Goal: Information Seeking & Learning: Learn about a topic

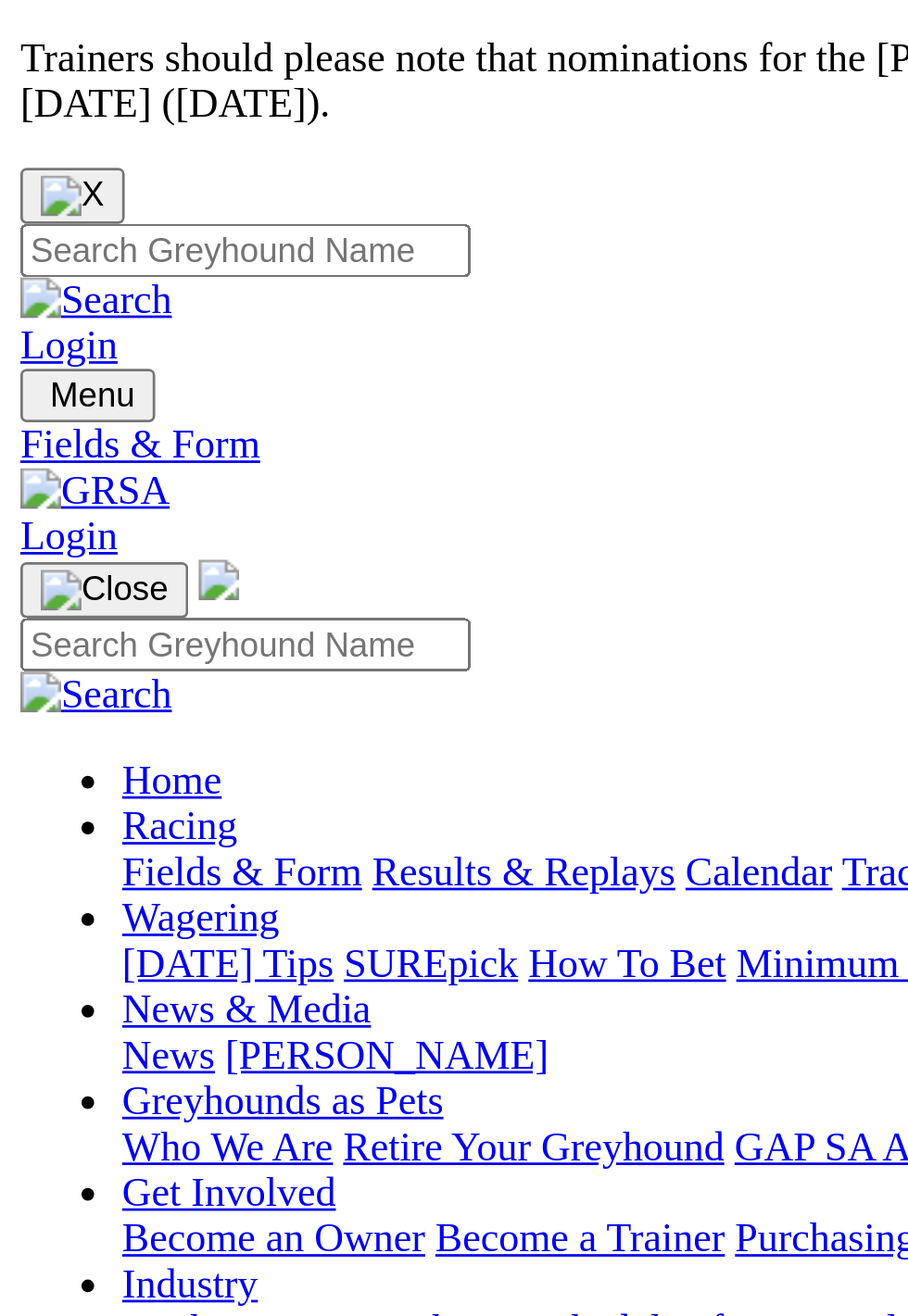
scroll to position [2, 0]
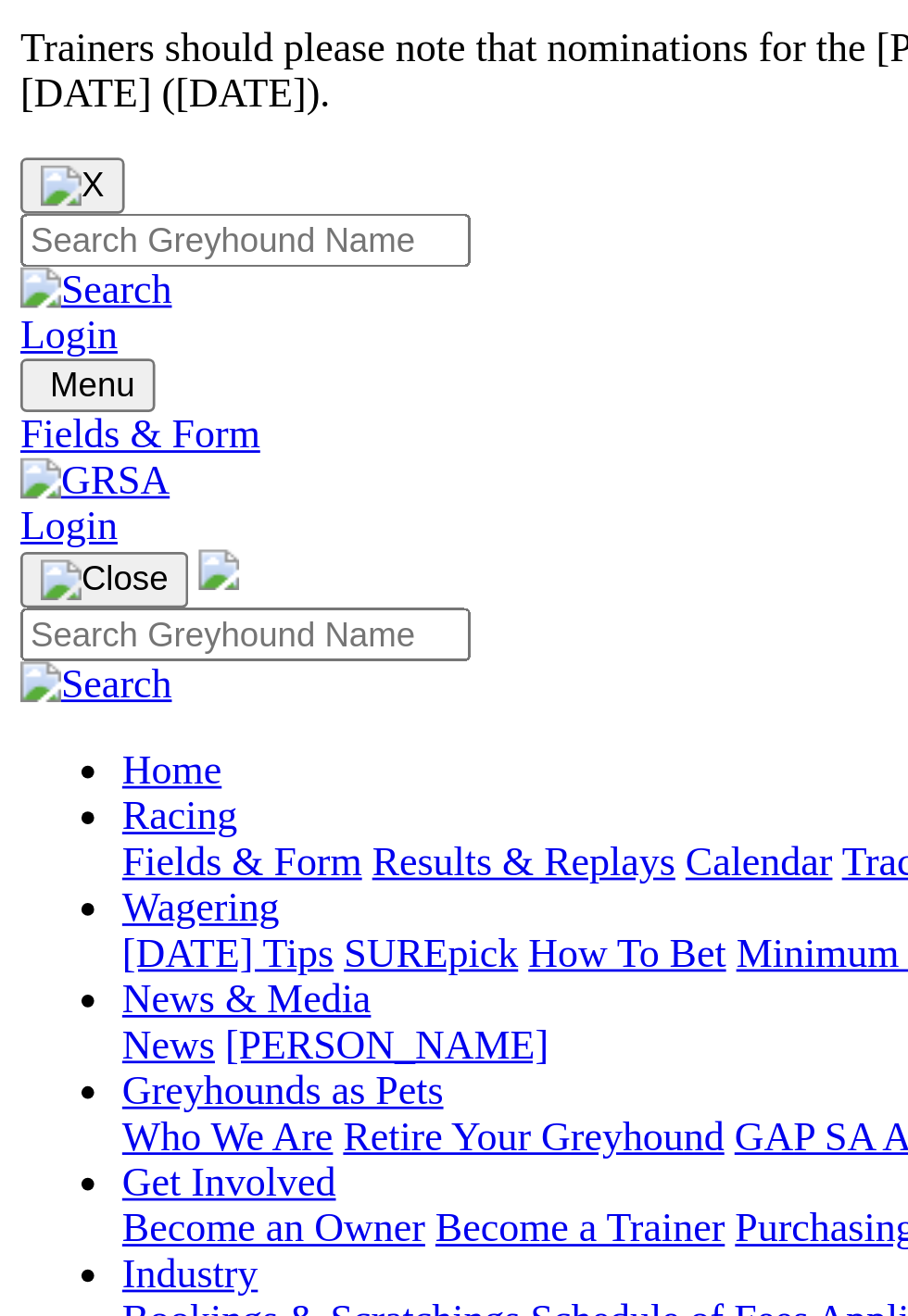
click at [63, 782] on div "Angle Park Today 6:40PM" at bounding box center [454, 789] width 893 height 17
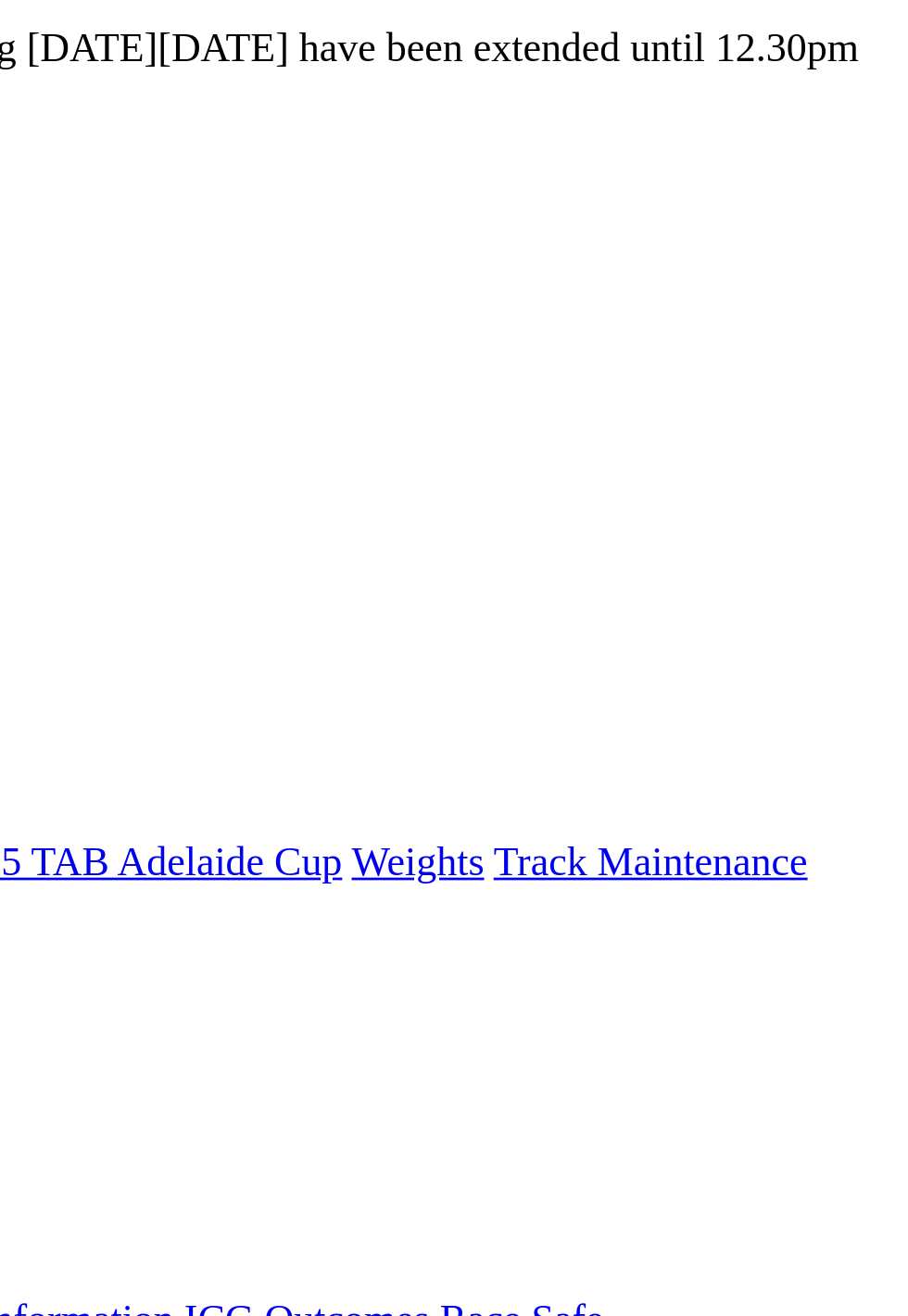
click at [874, 798] on div "E S F" at bounding box center [454, 806] width 893 height 17
click at [41, 798] on link "F" at bounding box center [36, 806] width 9 height 16
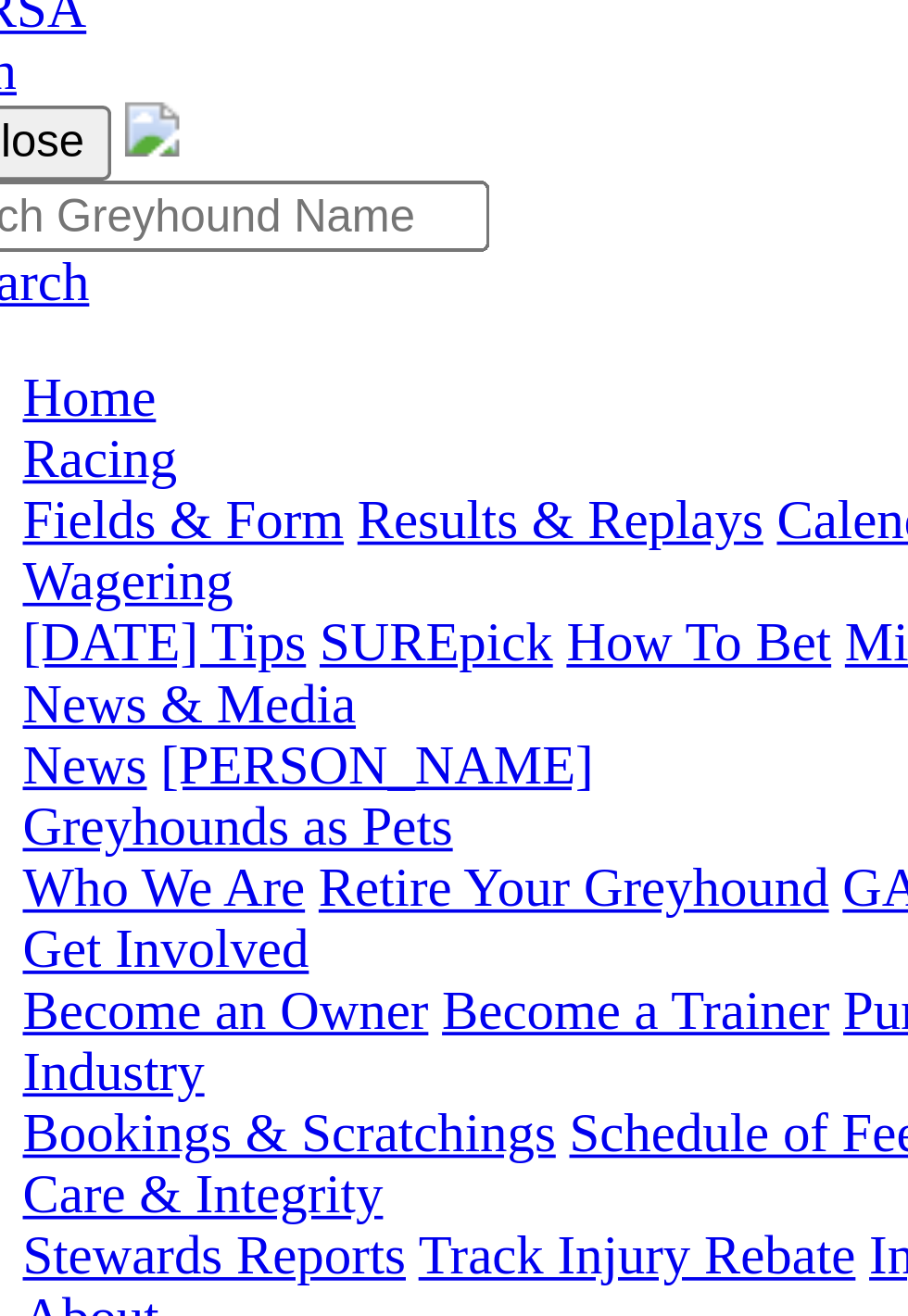
click at [280, 1231] on td "[PERSON_NAME]" at bounding box center [339, 1240] width 119 height 19
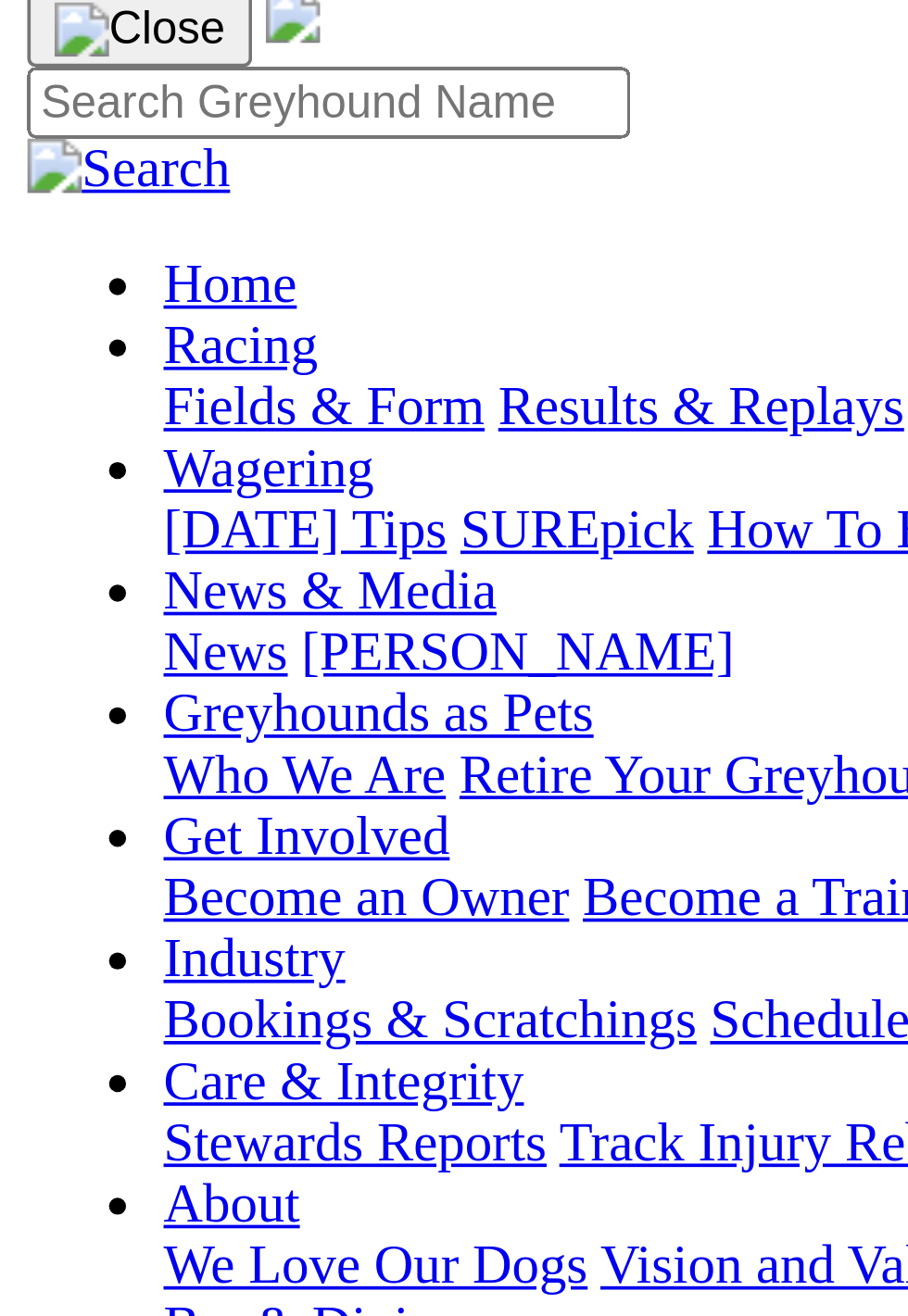
click at [199, 1059] on div "R1 2 6 4 7 [PERSON_NAME] SEMI TIPPERS STAKE CTA Division1 Grade: 5 • Distance: …" at bounding box center [454, 1125] width 893 height 134
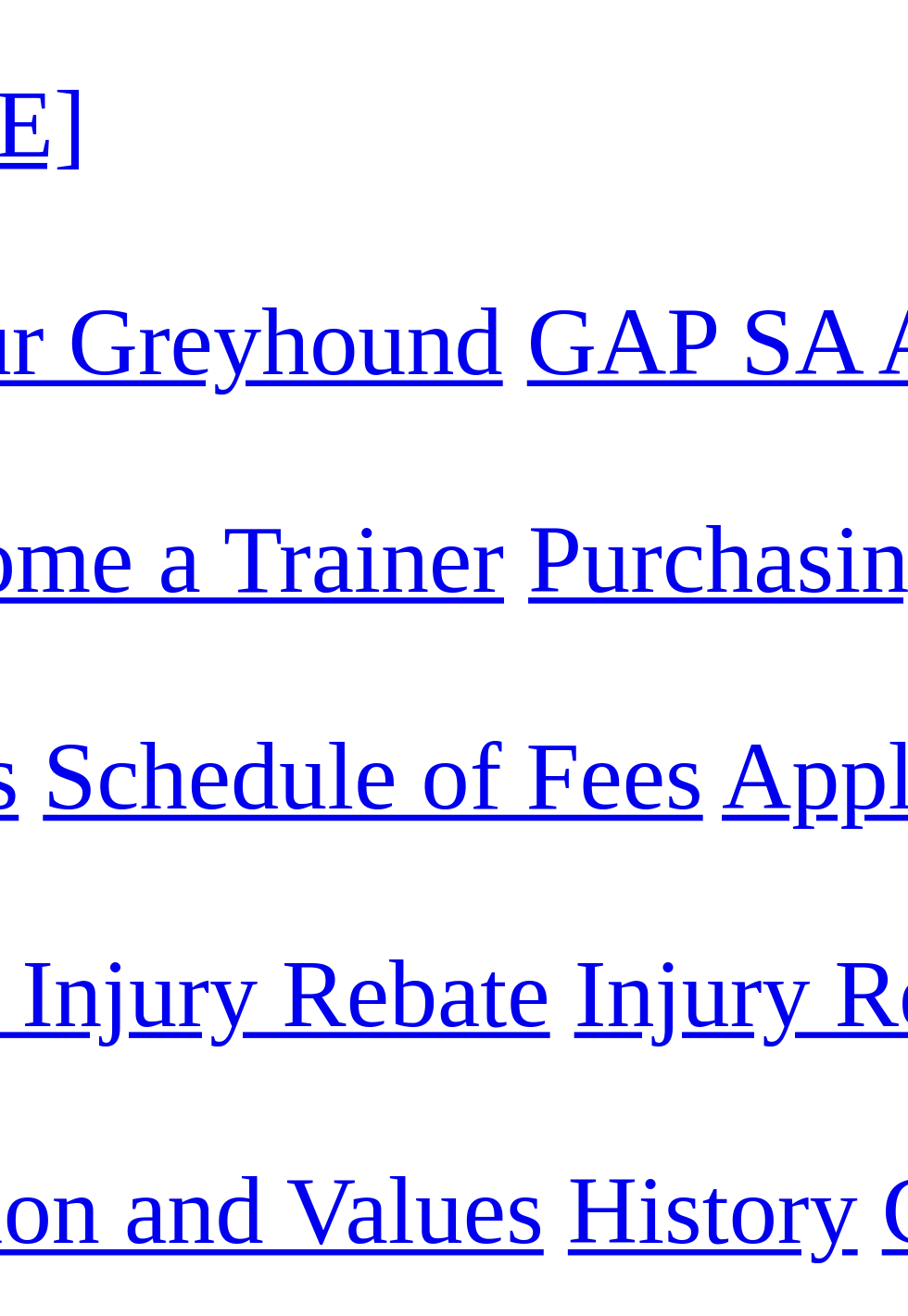
click at [402, 1210] on th "Last 4" at bounding box center [422, 1219] width 41 height 19
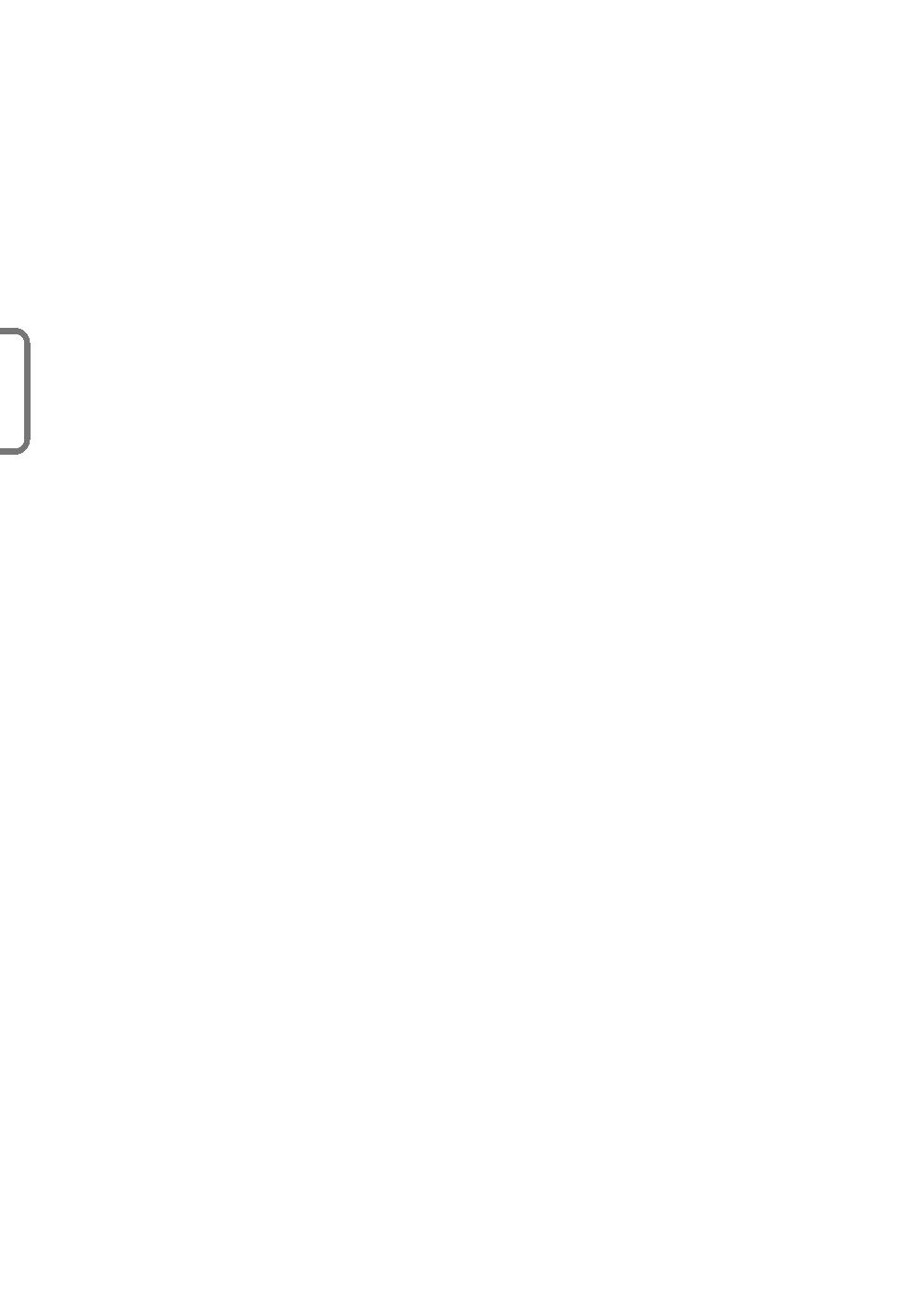
click at [280, 1313] on td "Cameron Butcher" at bounding box center [339, 1322] width 119 height 19
click at [81, 403] on link "Results & Replays" at bounding box center [136, 395] width 110 height 16
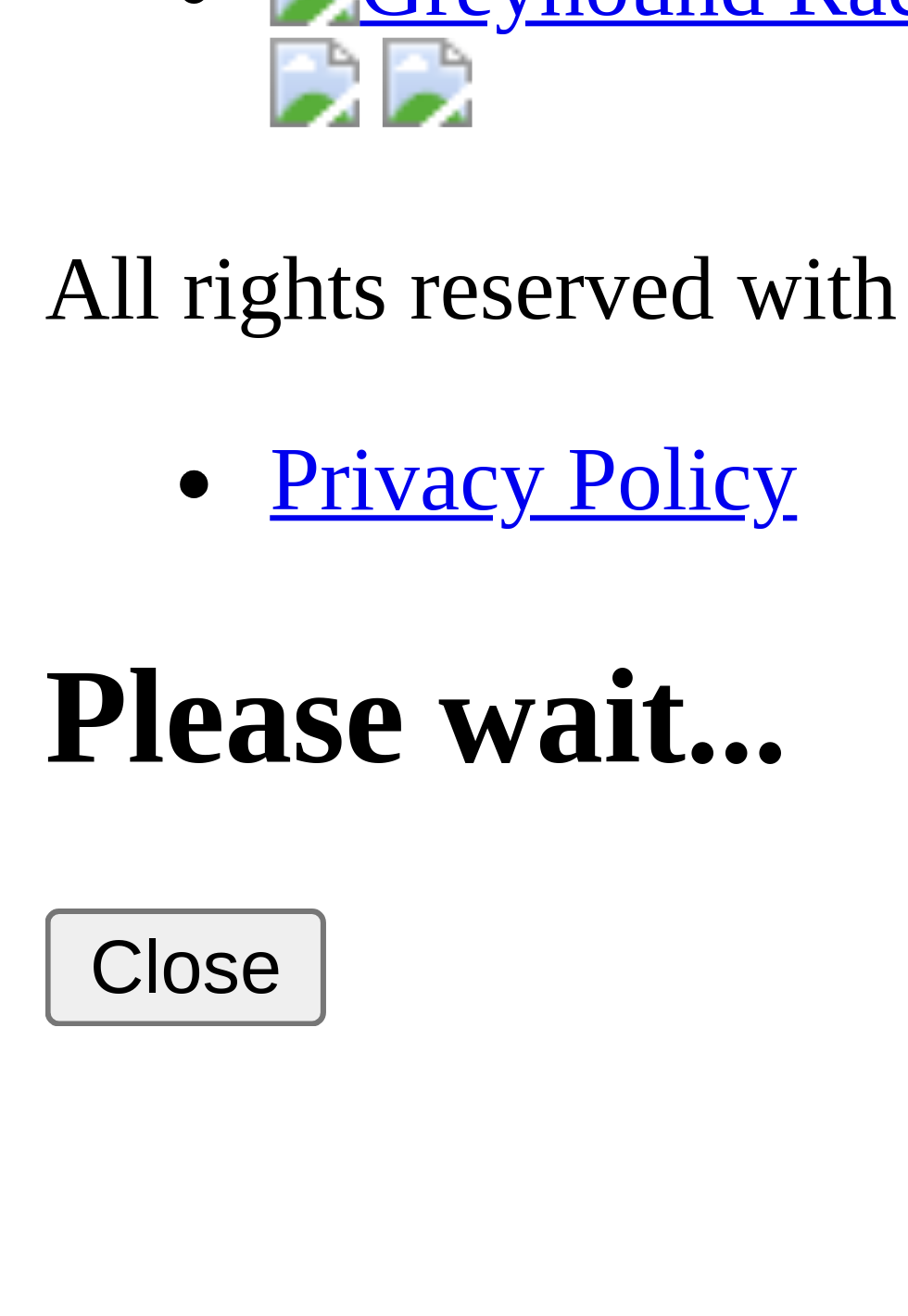
scroll to position [6162, 0]
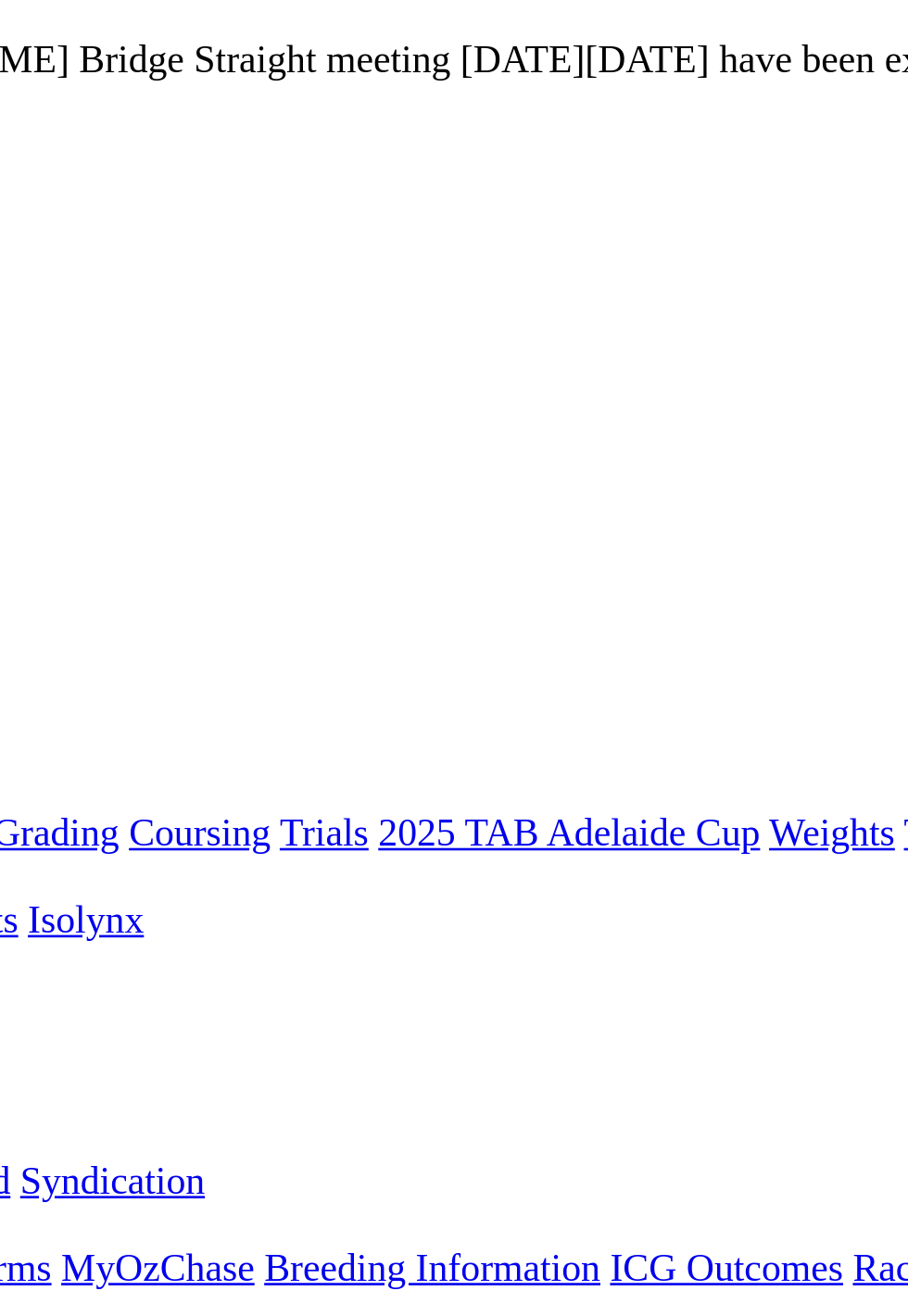
click at [705, 1191] on div "R6 1 8 5 4" at bounding box center [454, 1209] width 893 height 35
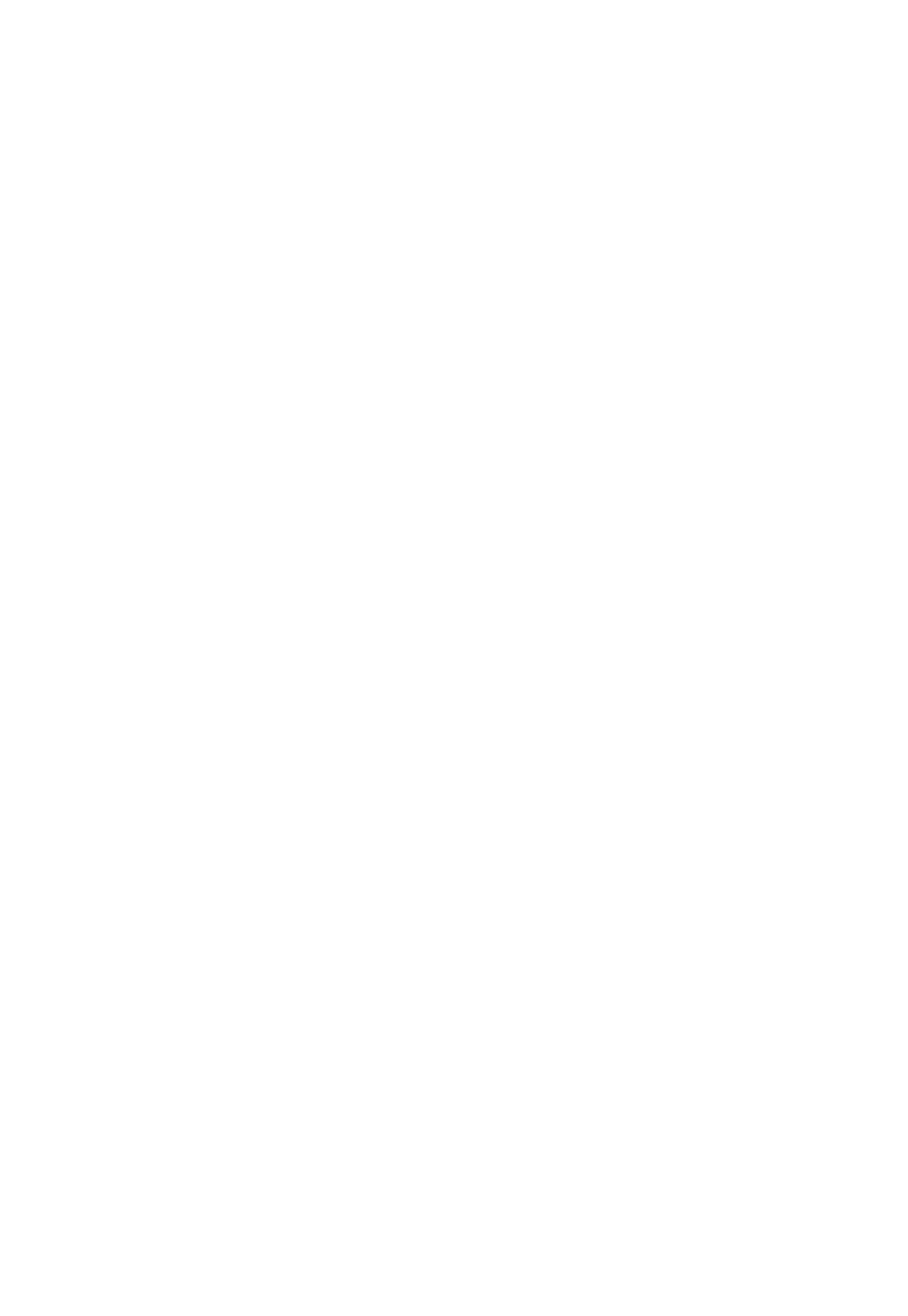
scroll to position [227, 0]
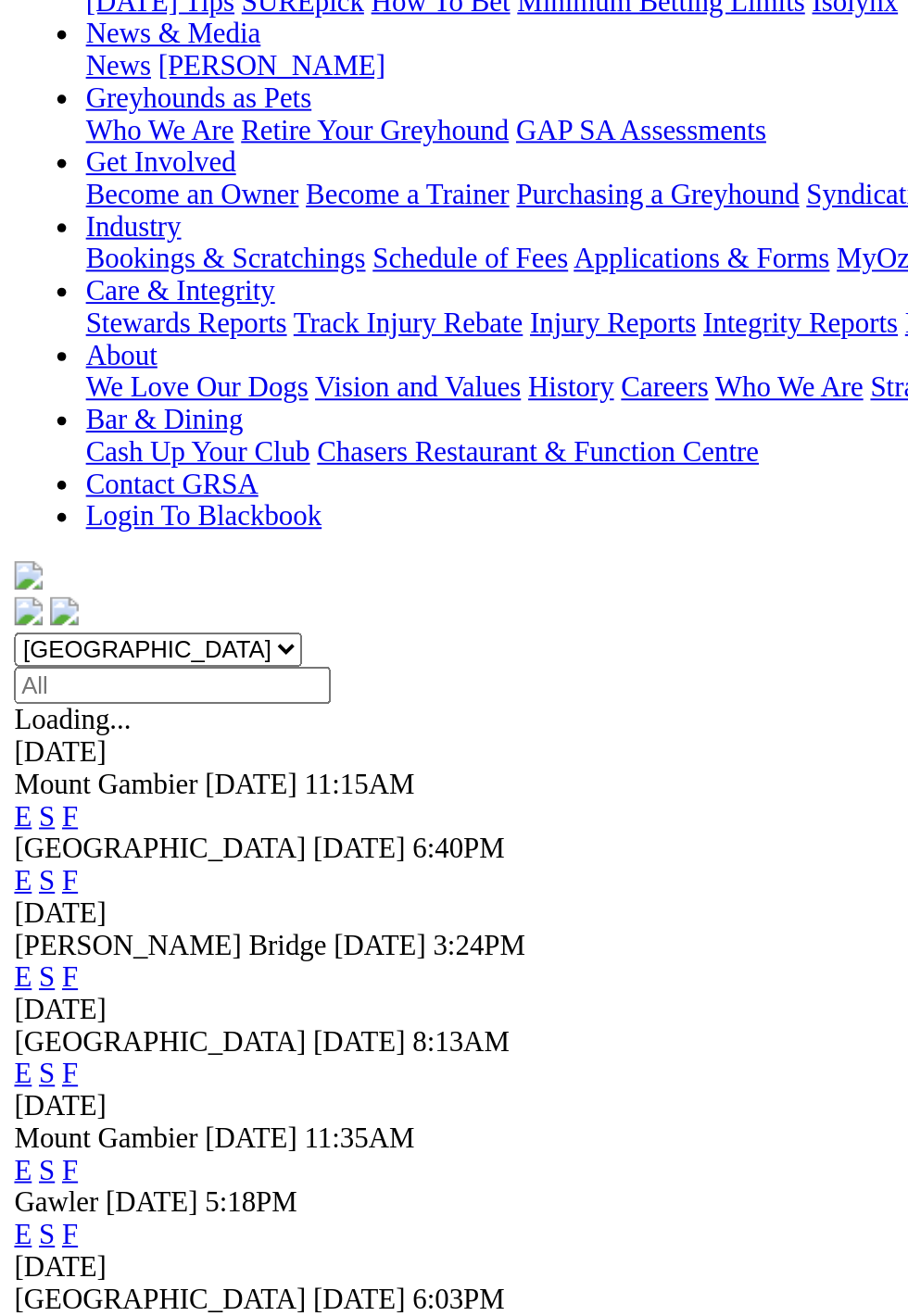
scroll to position [93, 0]
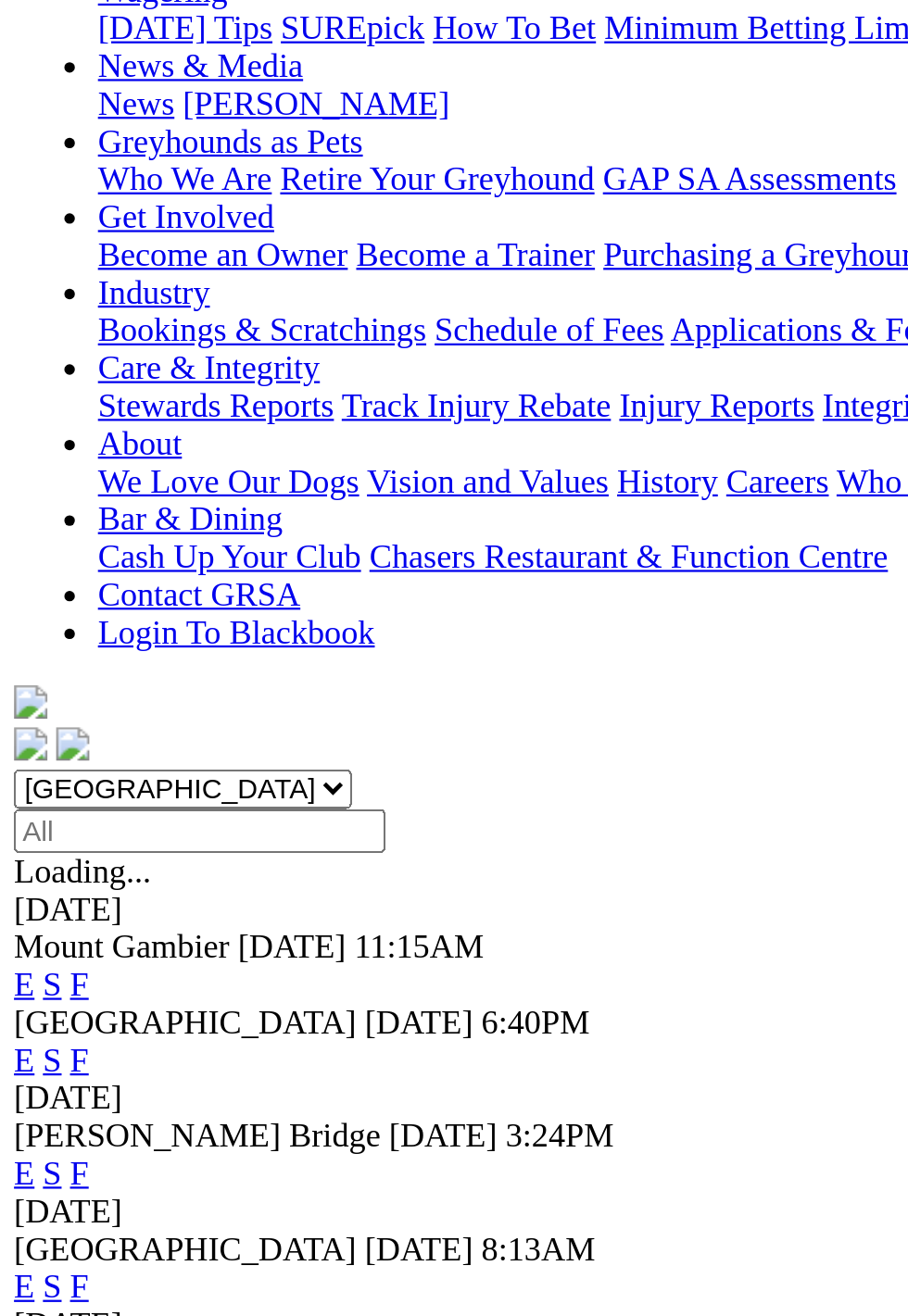
click at [214, 791] on span "8:13AM" at bounding box center [238, 799] width 50 height 16
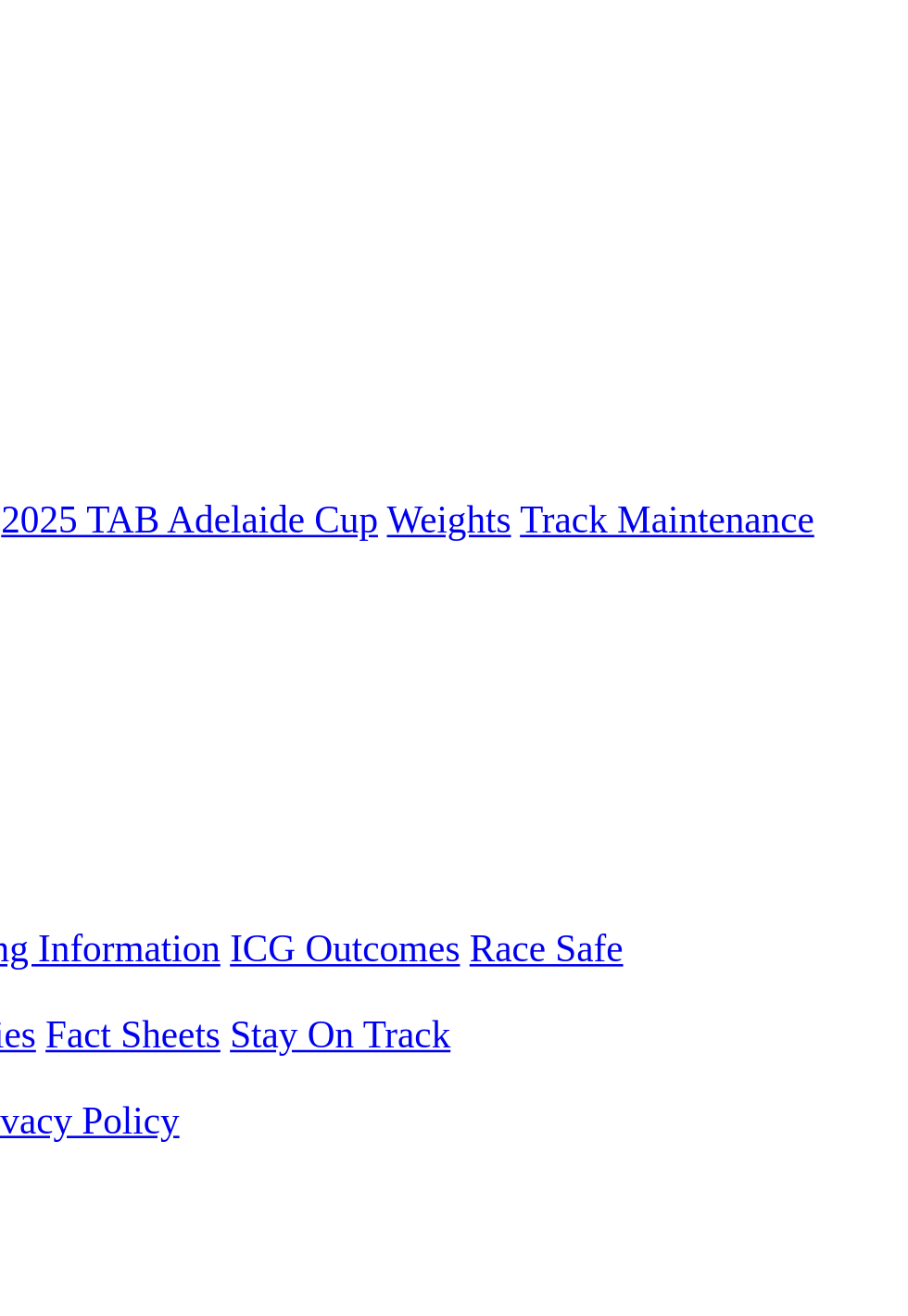
click at [41, 850] on link "F" at bounding box center [36, 858] width 9 height 16
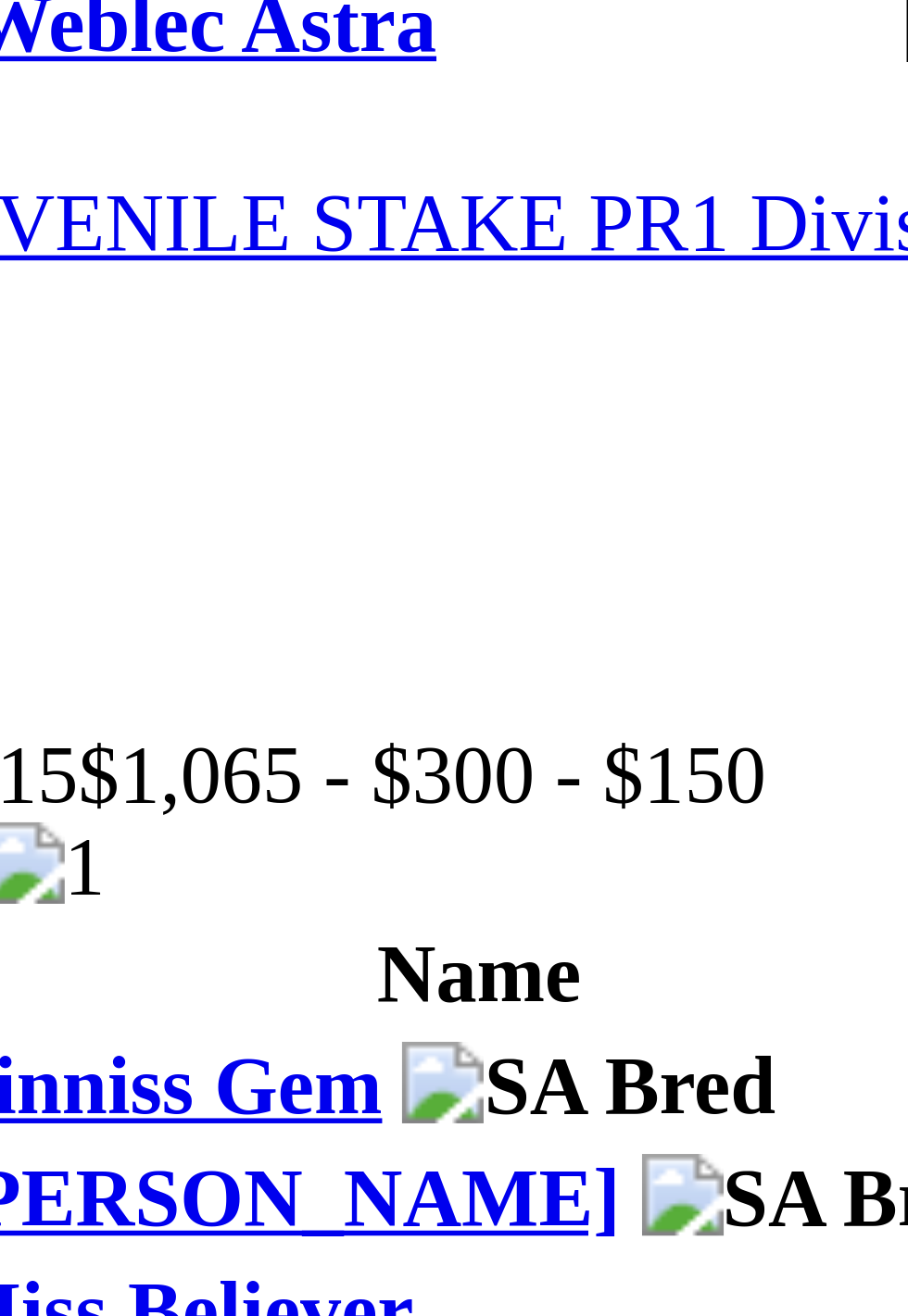
scroll to position [1511, 0]
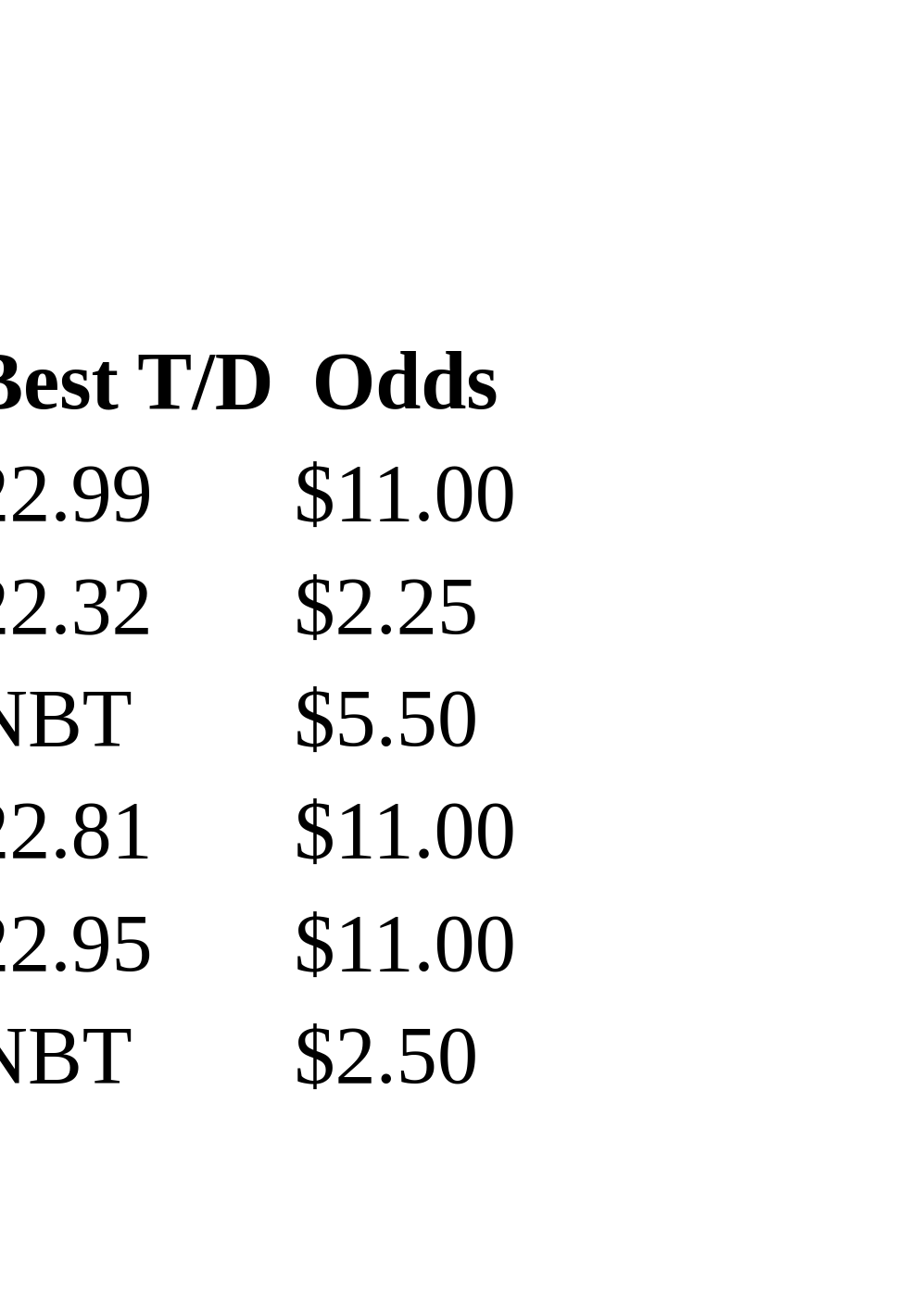
scroll to position [1422, 0]
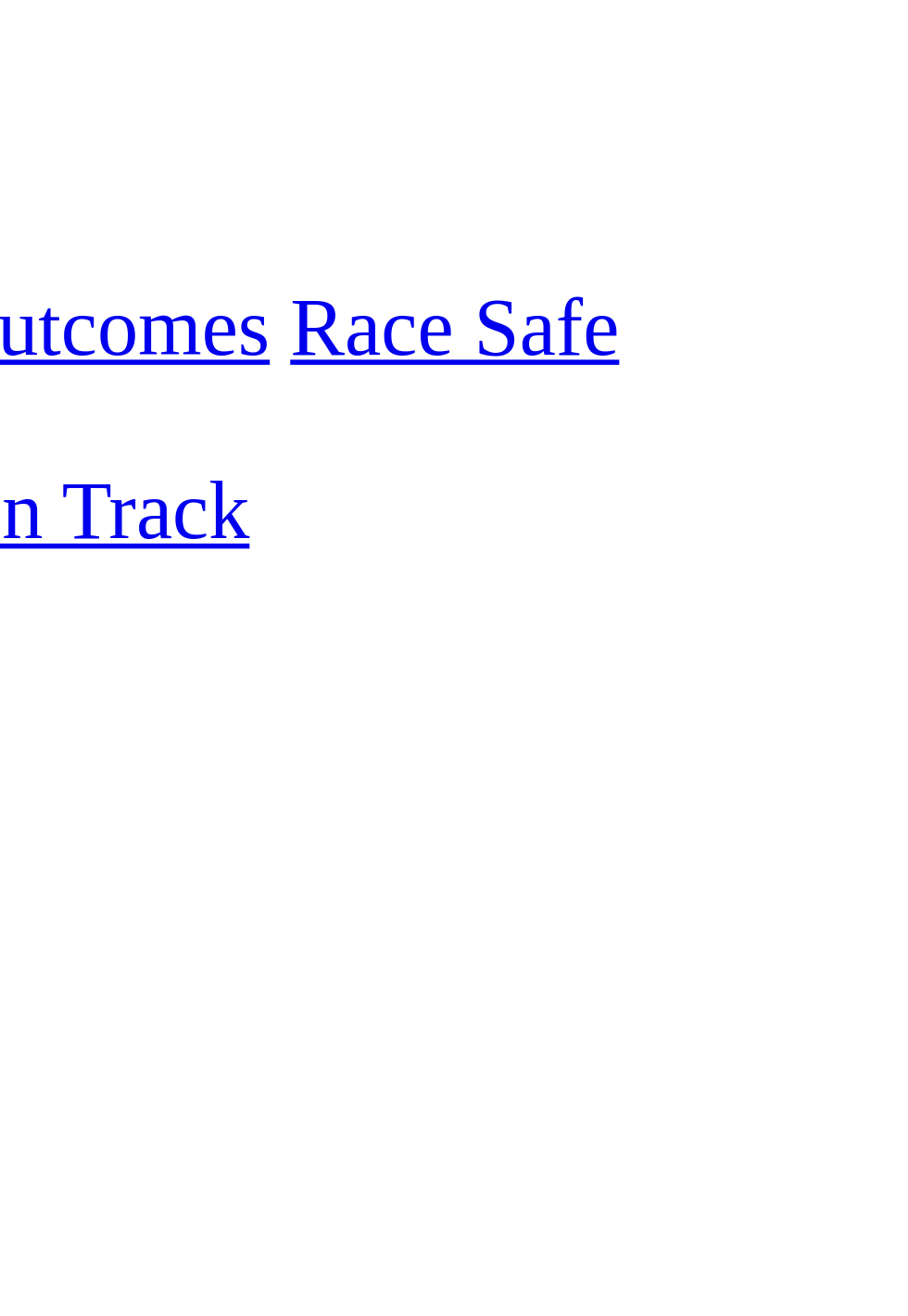
scroll to position [22, 0]
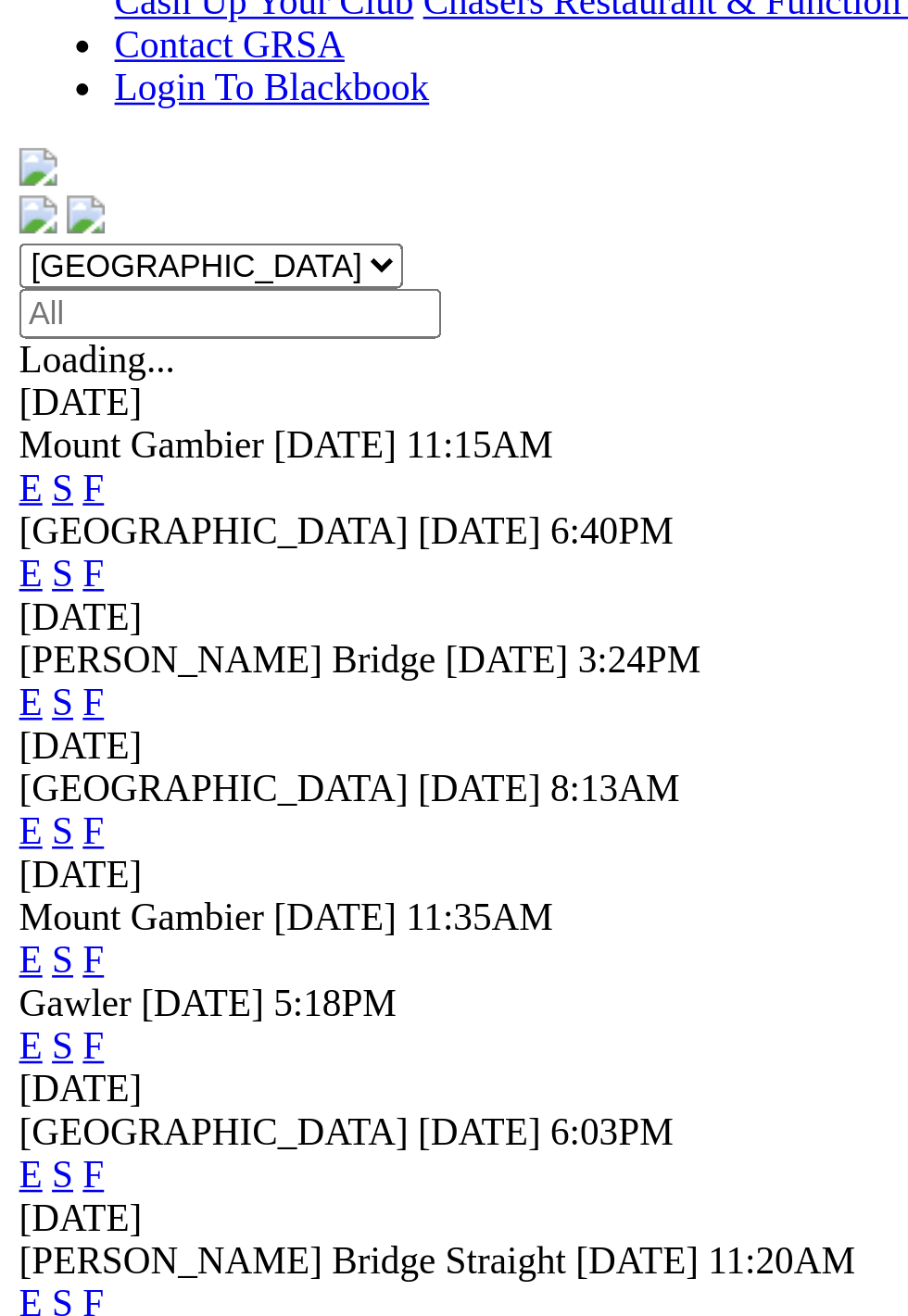
scroll to position [116, 0]
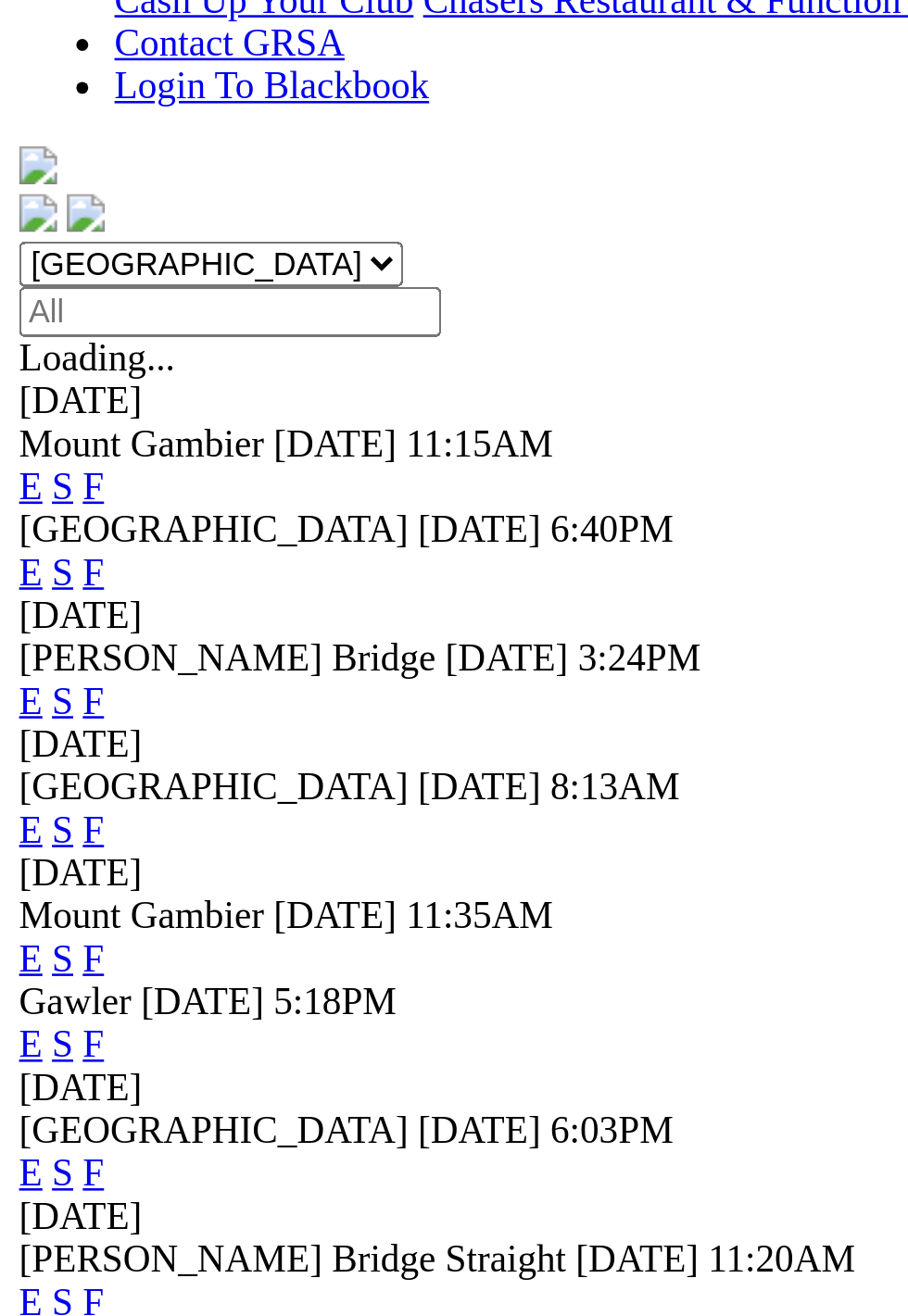
click at [126, 850] on div "Gawler [DATE] 5:18PM E S F" at bounding box center [454, 867] width 893 height 33
click at [108, 850] on span "5:18PM" at bounding box center [130, 858] width 48 height 16
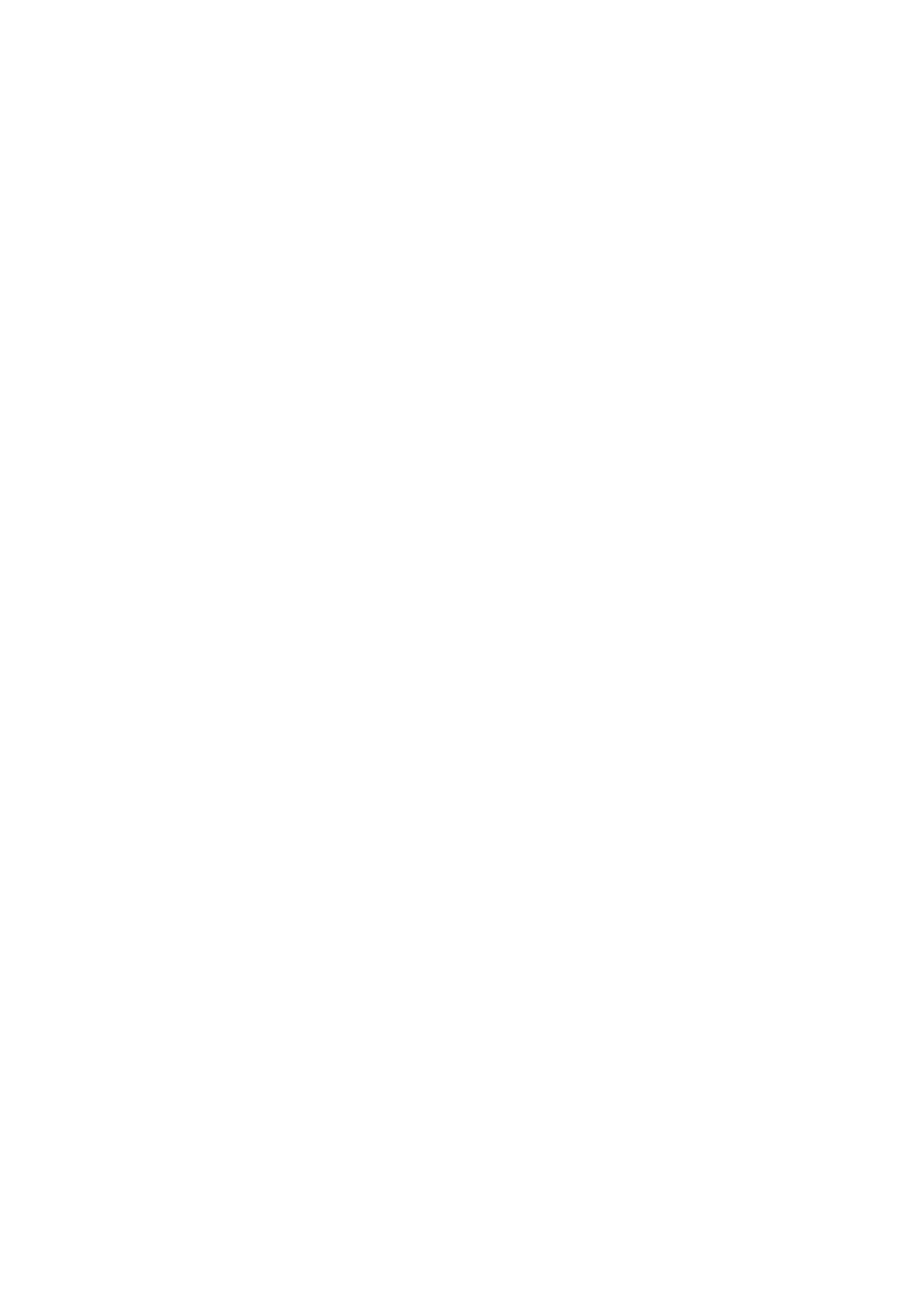
click at [875, 868] on div "E S F" at bounding box center [454, 875] width 893 height 17
click at [41, 868] on link "F" at bounding box center [36, 875] width 9 height 16
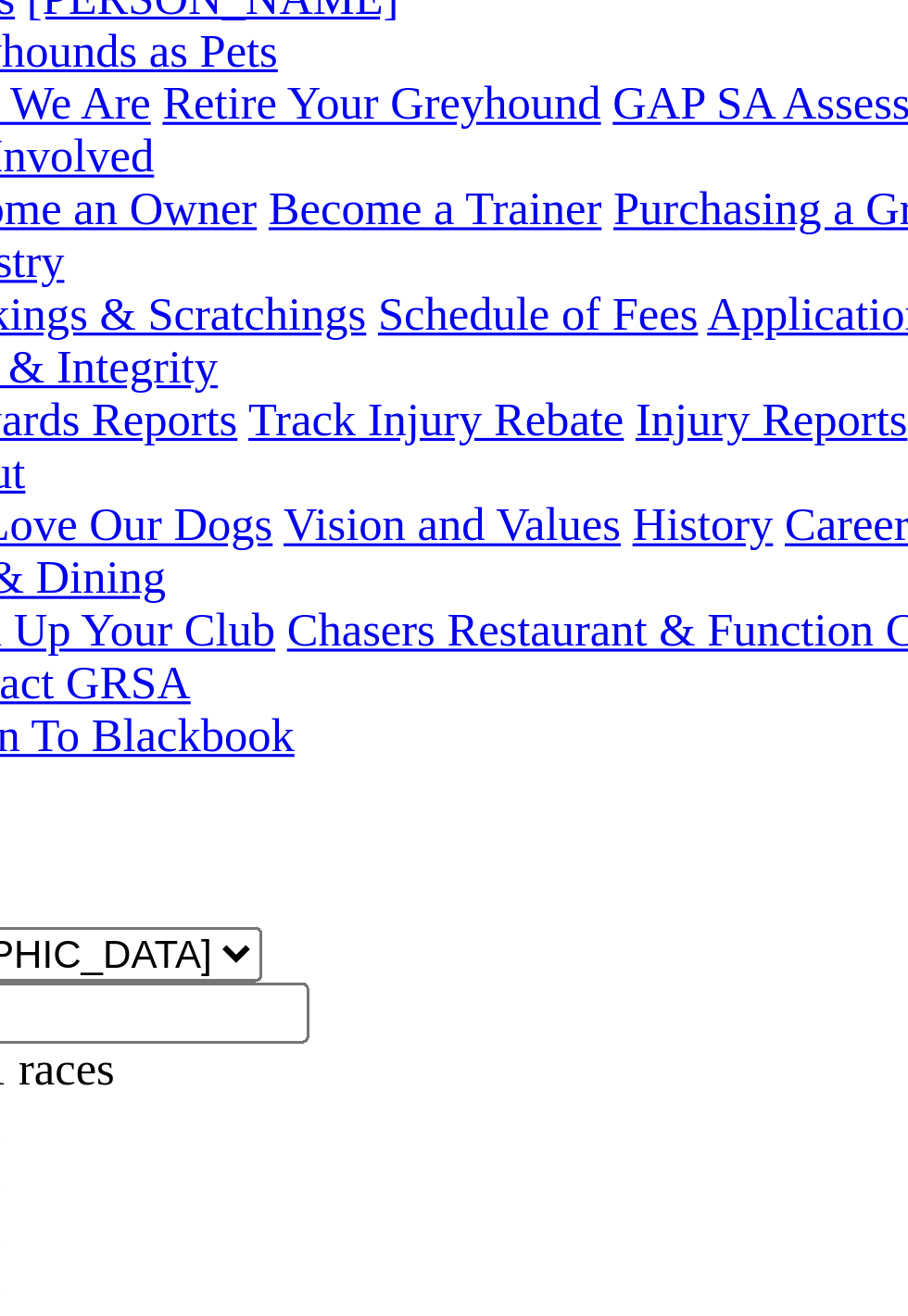
scroll to position [188, 0]
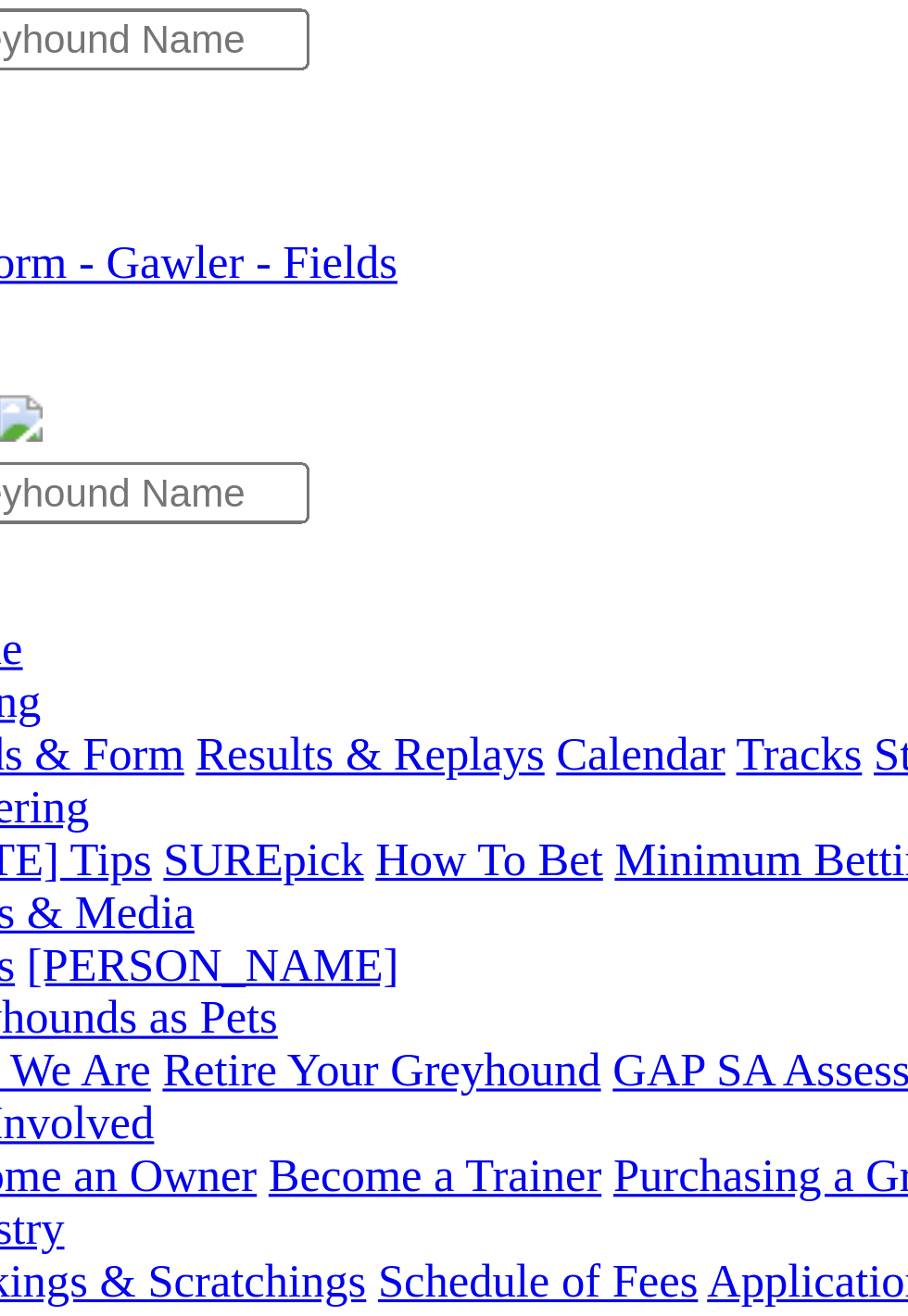
scroll to position [77, 0]
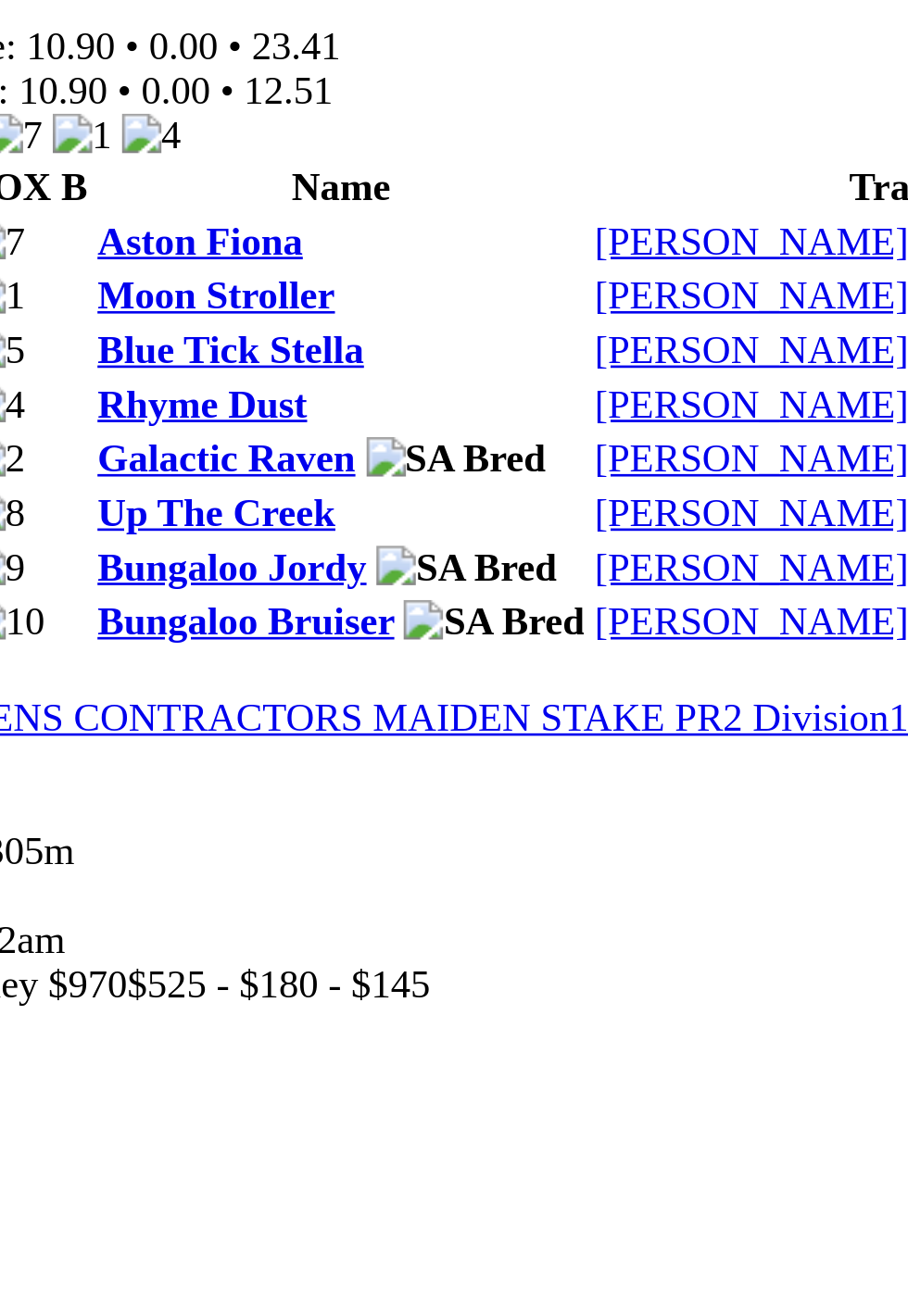
scroll to position [241, 0]
